Goal: Book appointment/travel/reservation

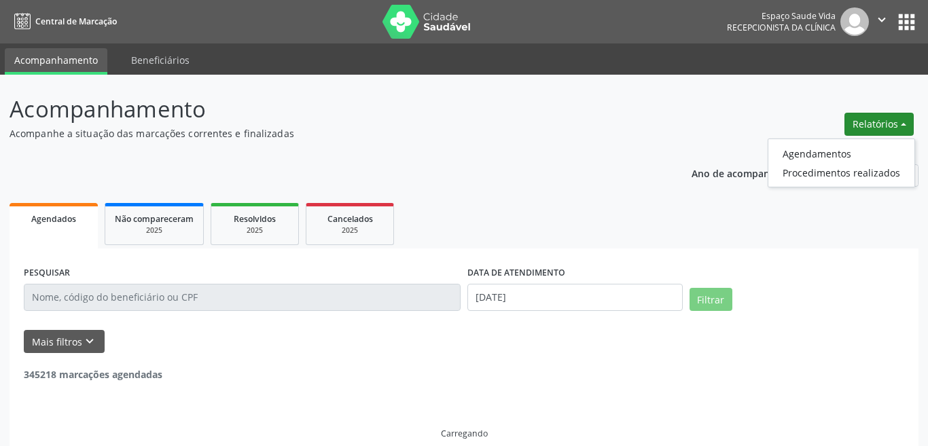
click at [806, 158] on link "Agendamentos" at bounding box center [841, 153] width 146 height 19
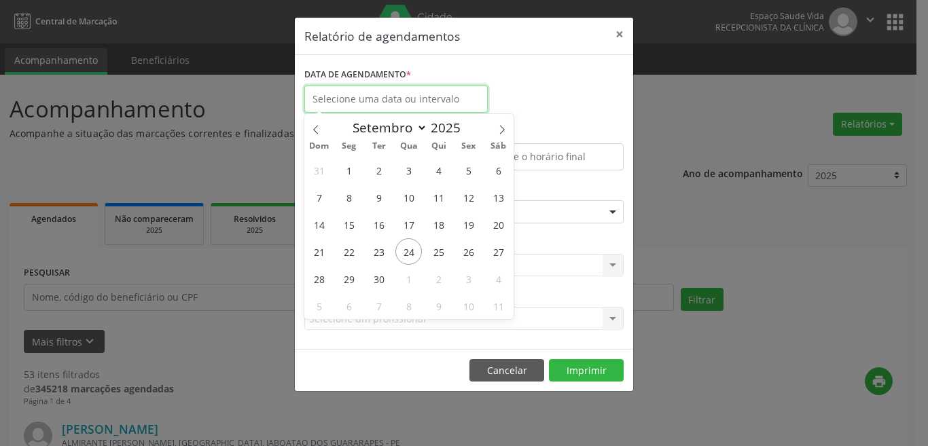
click at [436, 97] on input "text" at bounding box center [395, 99] width 183 height 27
click at [406, 247] on span "24" at bounding box center [408, 251] width 26 height 26
type input "[DATE]"
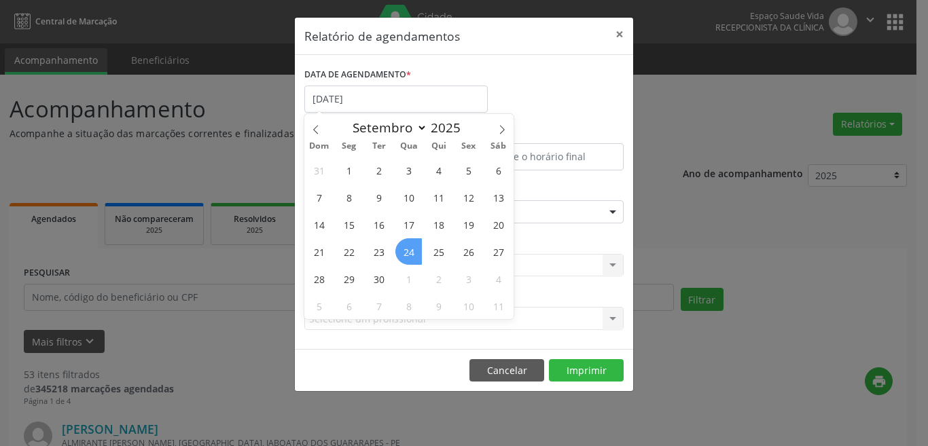
click at [402, 246] on span "24" at bounding box center [408, 251] width 26 height 26
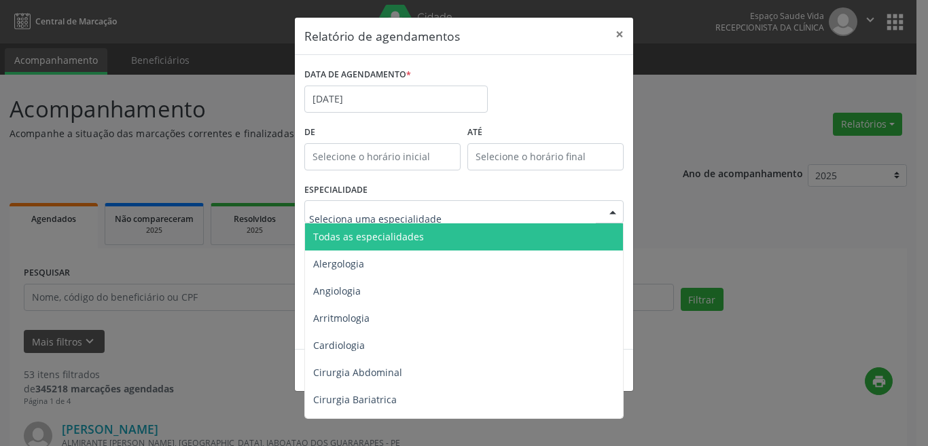
type input "a"
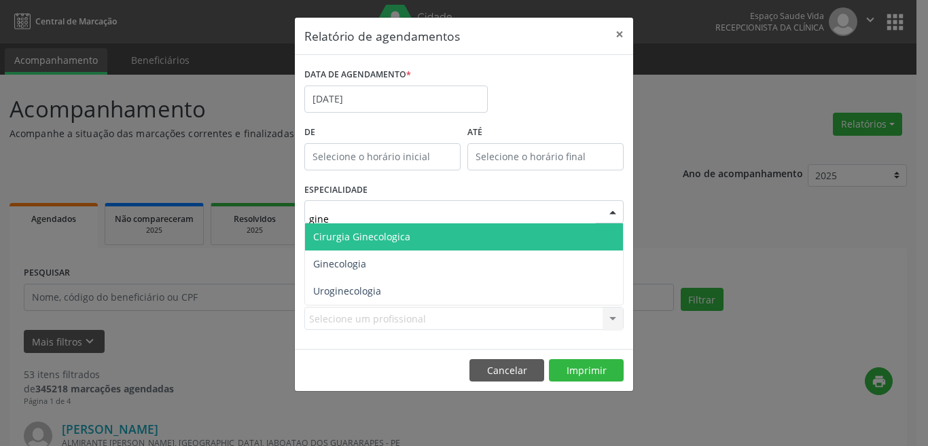
type input "ginec"
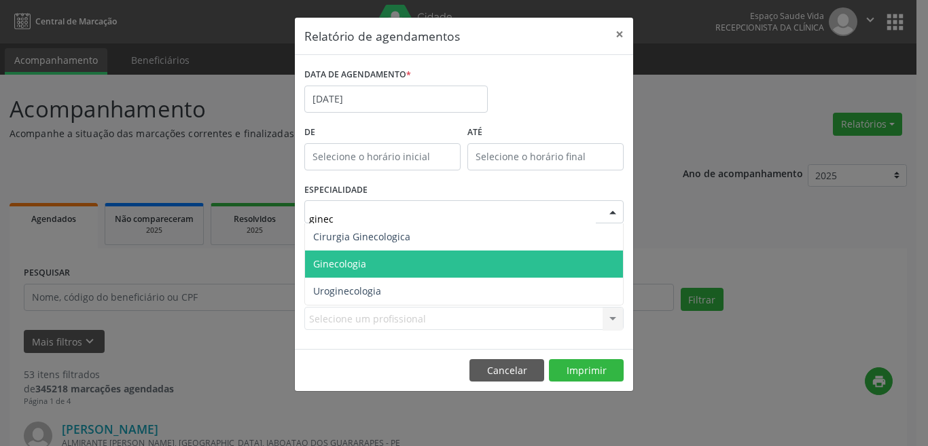
click at [368, 272] on span "Ginecologia" at bounding box center [464, 264] width 318 height 27
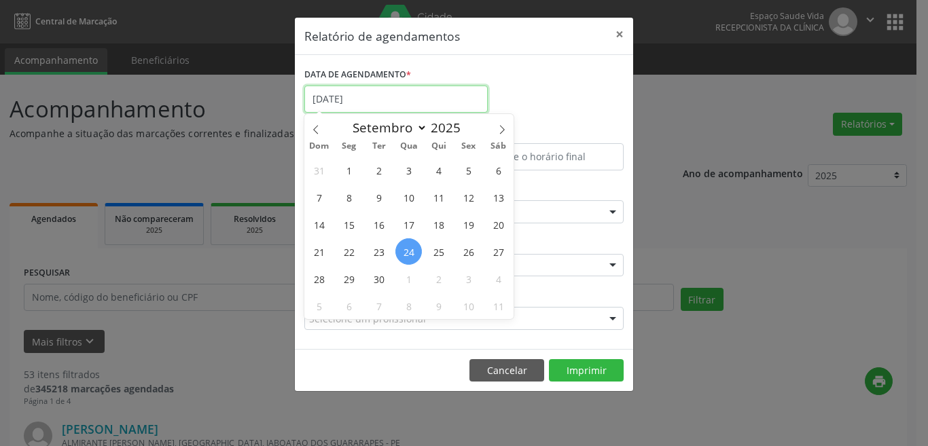
click at [355, 92] on input "[DATE]" at bounding box center [395, 99] width 183 height 27
click at [478, 255] on span "26" at bounding box center [468, 251] width 26 height 26
type input "[DATE]"
click at [472, 244] on span "26" at bounding box center [468, 251] width 26 height 26
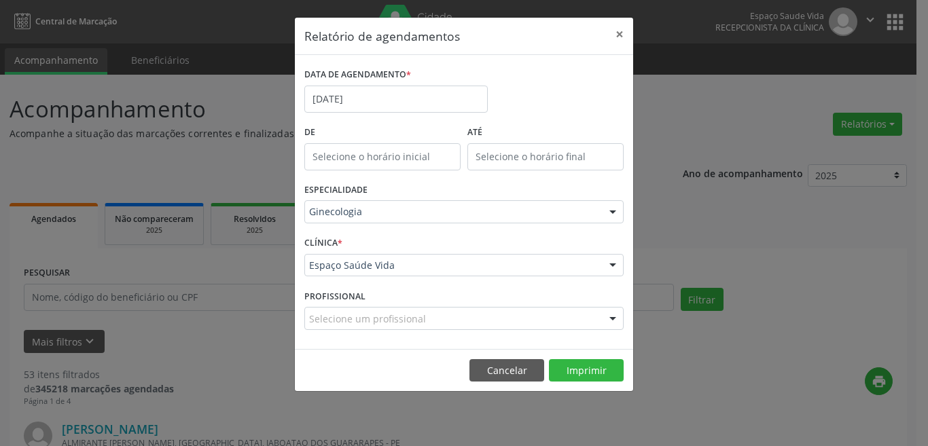
click at [472, 244] on div "CLÍNICA * Espaço Saúde Vida Espaço Saúde Vida Nenhum resultado encontrado para:…" at bounding box center [464, 259] width 326 height 53
click at [589, 372] on button "Imprimir" at bounding box center [586, 370] width 75 height 23
